Goal: Obtain resource: Obtain resource

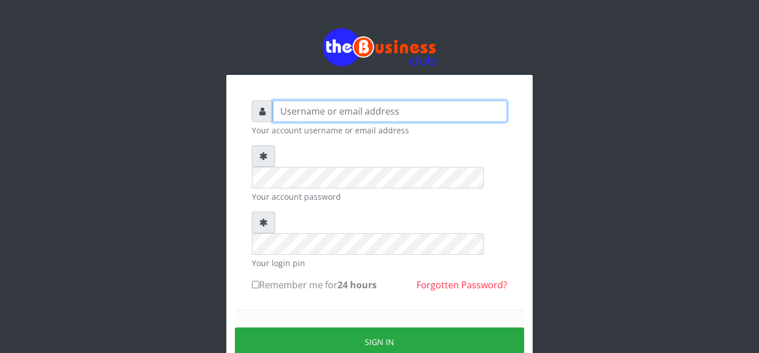
type input "graciouscybercafe@gmail.com"
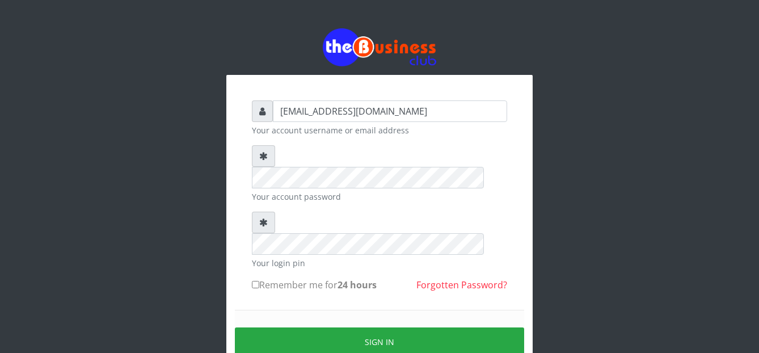
click at [256, 278] on label "Remember me for 24 hours" at bounding box center [314, 285] width 125 height 14
click at [256, 281] on input "Remember me for 24 hours" at bounding box center [255, 284] width 7 height 7
click at [254, 281] on input "Remember me for 24 hours" at bounding box center [255, 284] width 7 height 7
checkbox input "false"
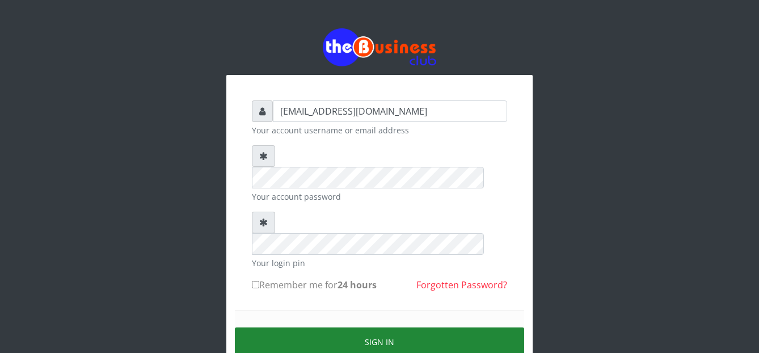
click at [380, 328] on button "Sign in" at bounding box center [379, 342] width 289 height 29
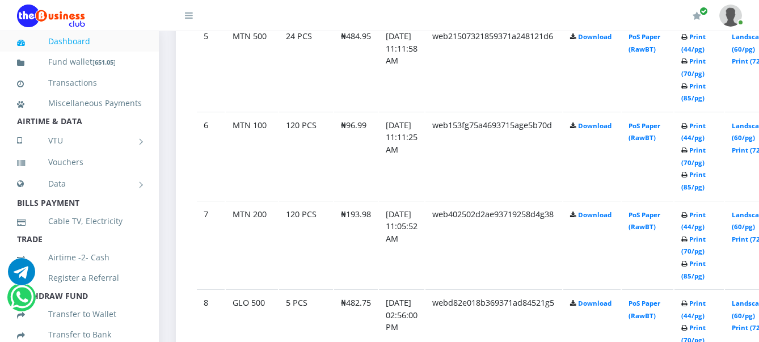
scroll to position [1022, 0]
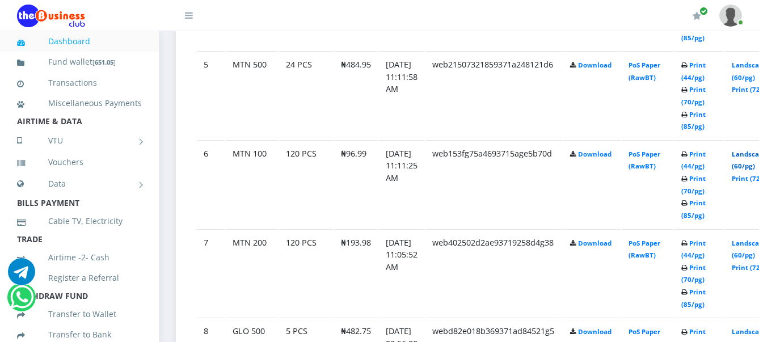
click at [753, 156] on link "Landscape (60/pg)" at bounding box center [749, 160] width 35 height 21
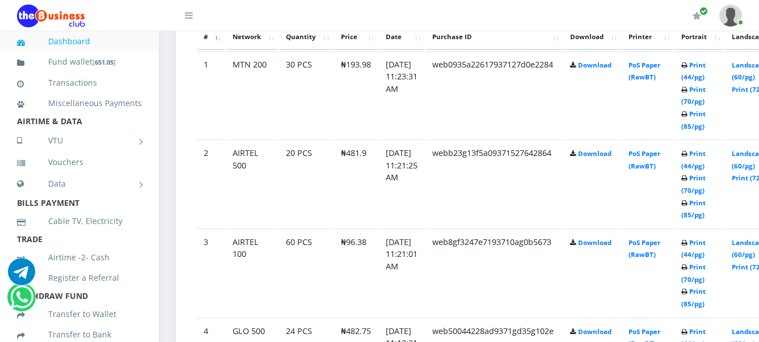
scroll to position [653, 0]
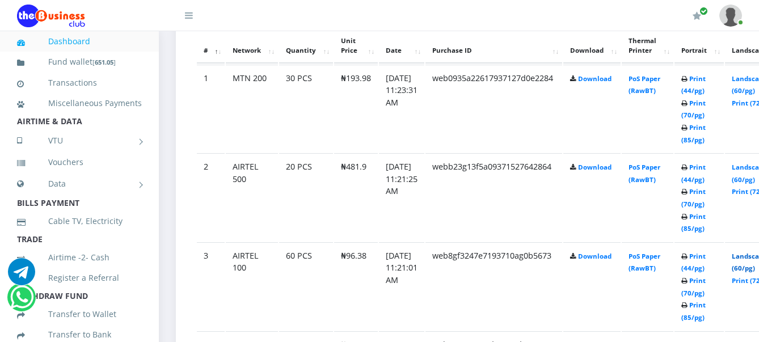
click at [752, 256] on link "Landscape (60/pg)" at bounding box center [749, 262] width 35 height 21
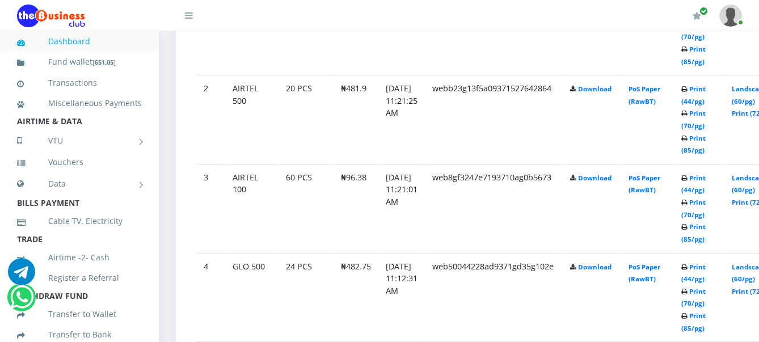
scroll to position [795, 0]
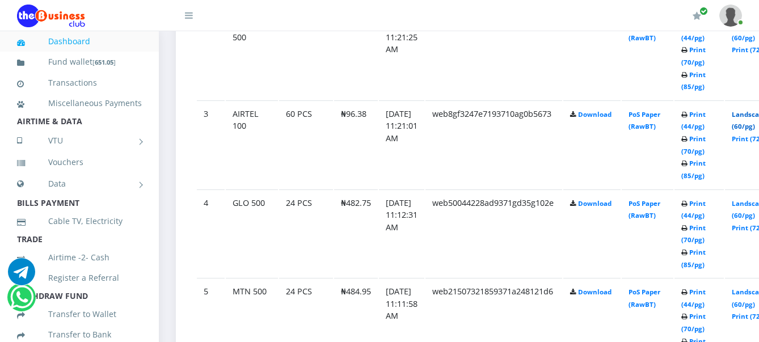
click at [754, 114] on link "Landscape (60/pg)" at bounding box center [749, 120] width 35 height 21
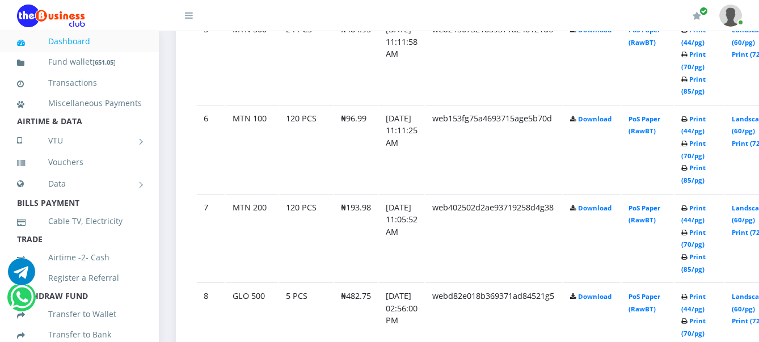
scroll to position [1078, 0]
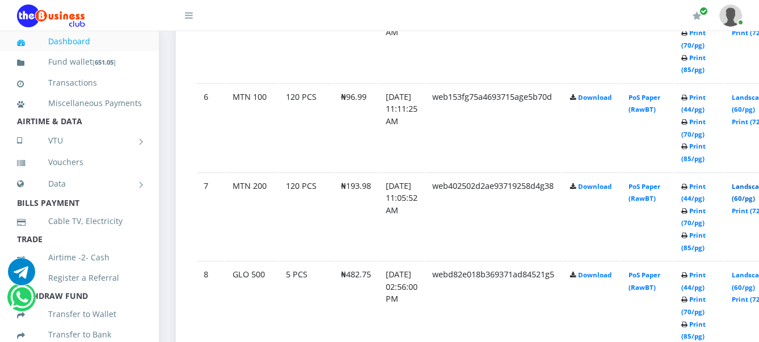
click at [753, 190] on link "Landscape (60/pg)" at bounding box center [749, 192] width 35 height 21
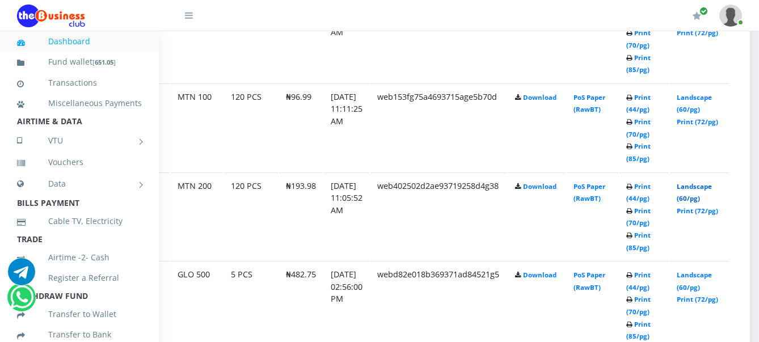
scroll to position [1078, 79]
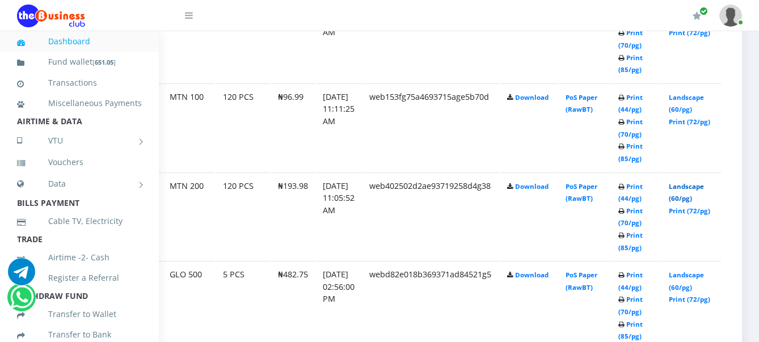
click at [691, 186] on link "Landscape (60/pg)" at bounding box center [686, 192] width 35 height 21
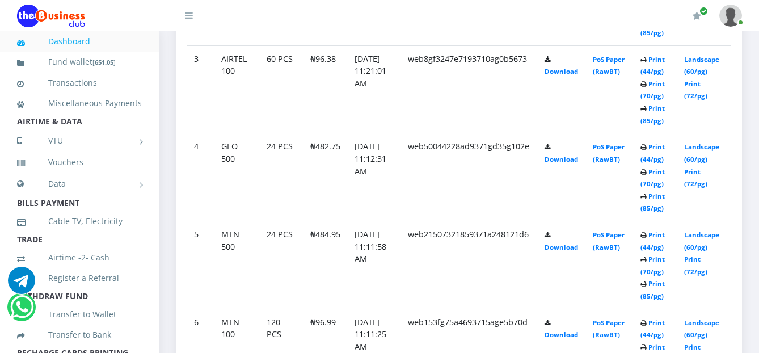
scroll to position [858, 0]
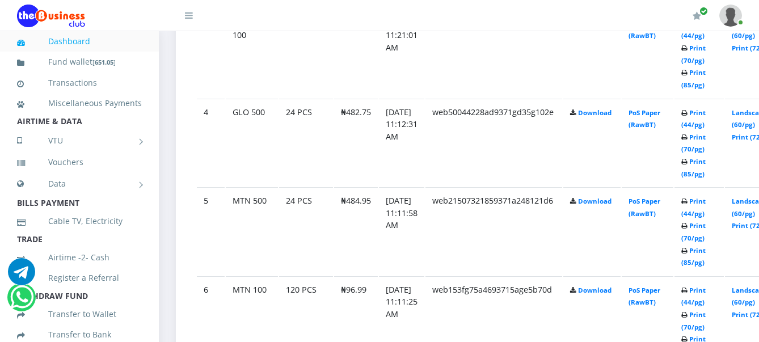
scroll to position [858, 0]
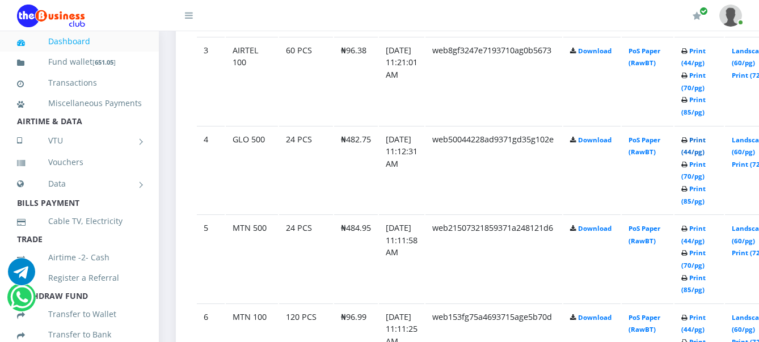
click at [706, 142] on link "Print (44/pg)" at bounding box center [694, 146] width 24 height 21
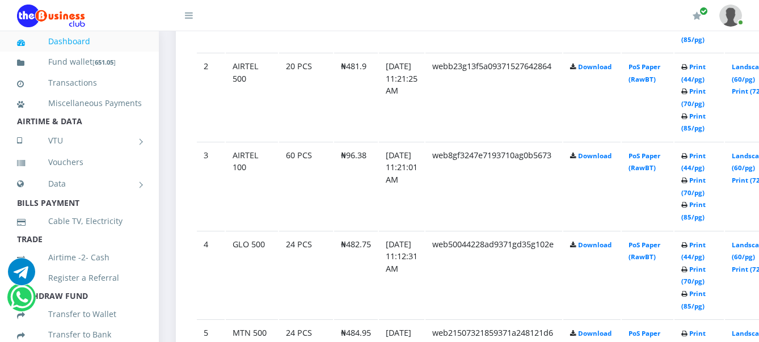
scroll to position [851, 0]
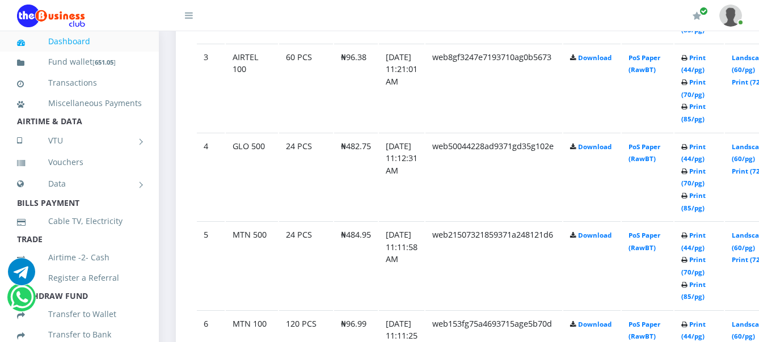
click at [204, 182] on td "4" at bounding box center [211, 177] width 28 height 88
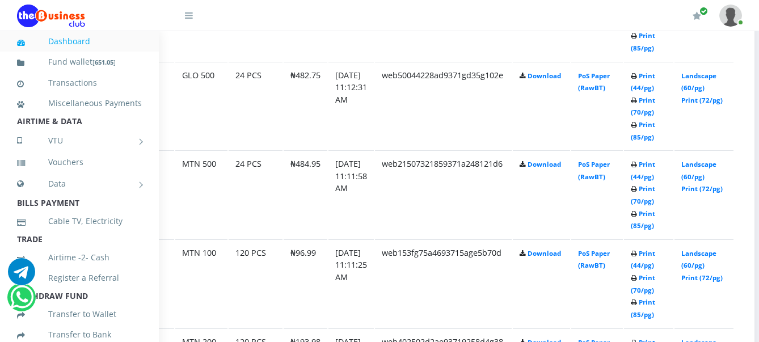
scroll to position [922, 54]
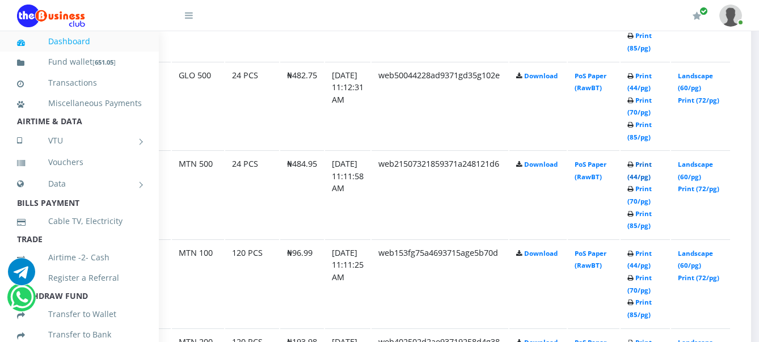
click at [652, 168] on link "Print (44/pg)" at bounding box center [640, 170] width 24 height 21
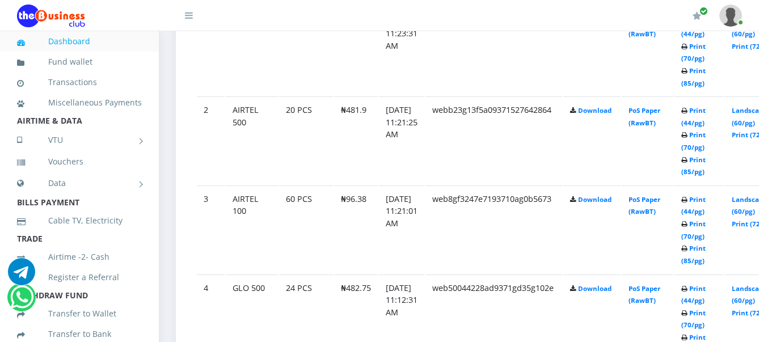
scroll to position [626, 0]
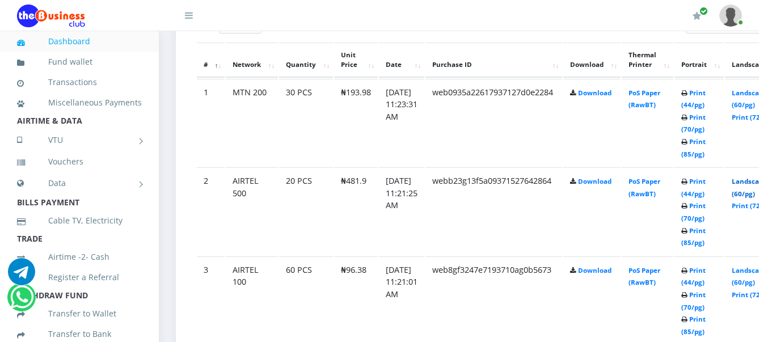
click at [607, 184] on link "Landscape (60/pg)" at bounding box center [749, 187] width 35 height 21
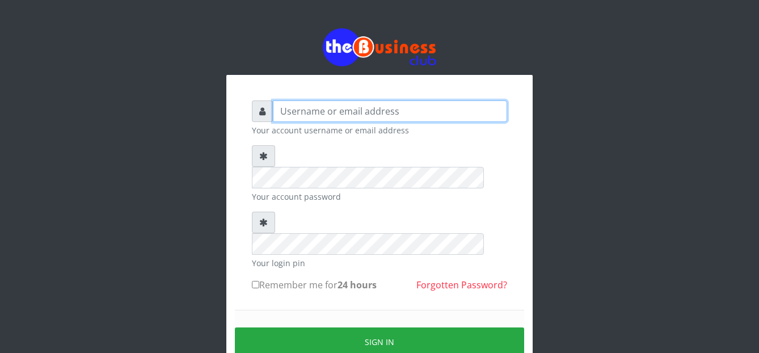
type input "[EMAIL_ADDRESS][DOMAIN_NAME]"
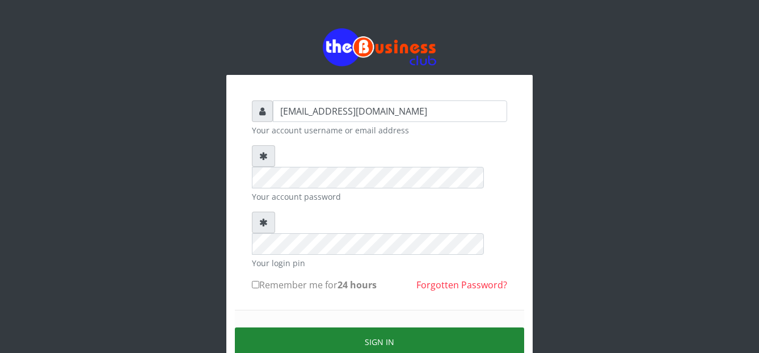
click at [259, 328] on button "Sign in" at bounding box center [379, 342] width 289 height 29
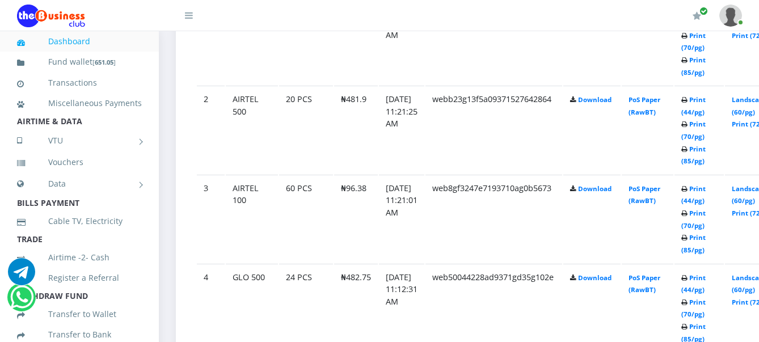
scroll to position [649, 0]
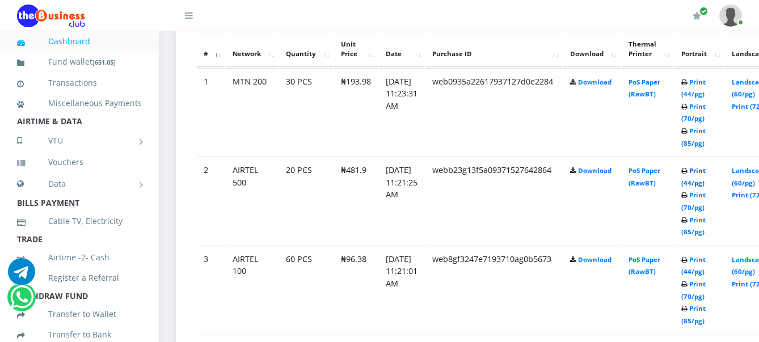
click at [706, 173] on link "Print (44/pg)" at bounding box center [694, 176] width 24 height 21
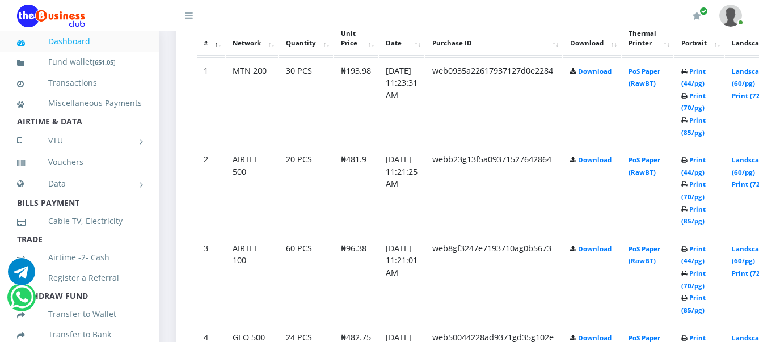
scroll to position [649, 0]
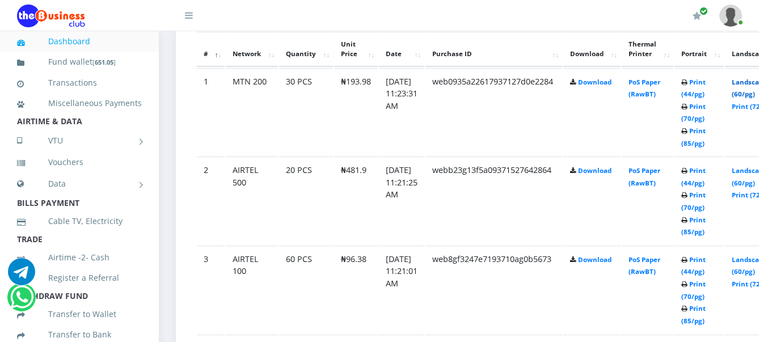
click at [751, 85] on link "Landscape (60/pg)" at bounding box center [749, 88] width 35 height 21
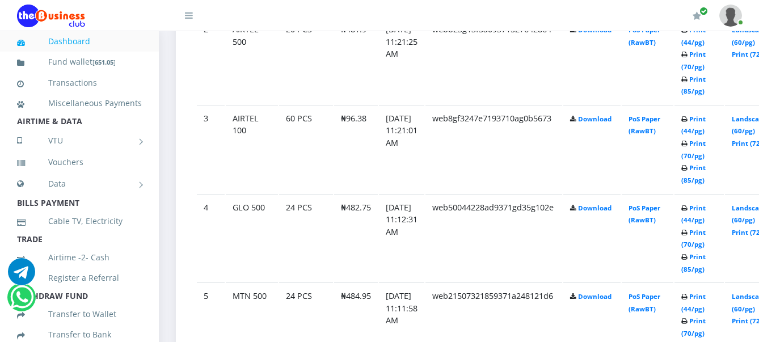
scroll to position [791, 0]
